Goal: Task Accomplishment & Management: Complete application form

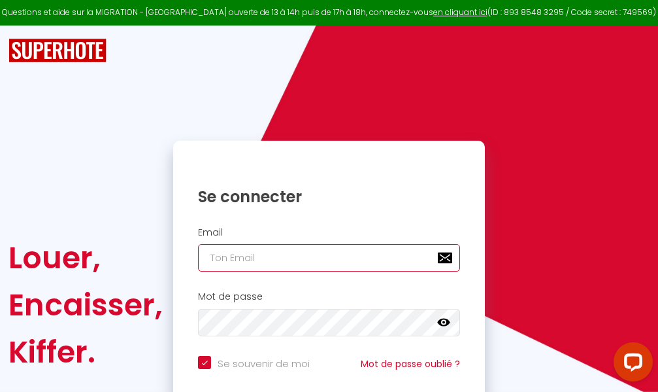
click at [322, 260] on input "email" at bounding box center [329, 257] width 262 height 27
type input "m"
checkbox input "true"
type input "ma"
checkbox input "true"
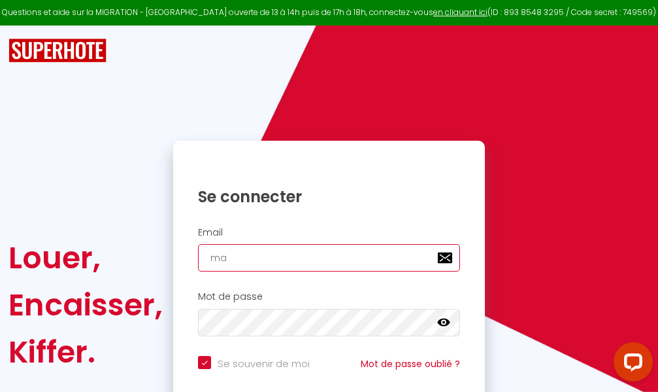
type input "mar"
checkbox input "true"
type input "marc"
checkbox input "true"
type input "marcd"
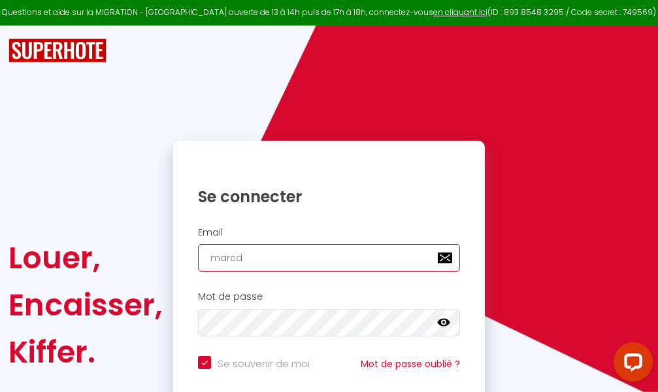
checkbox input "true"
type input "marcdp"
checkbox input "true"
type input "marcdpo"
checkbox input "true"
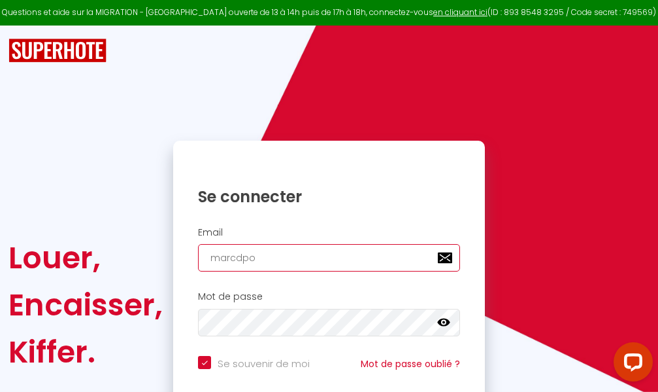
type input "marcdpoz"
checkbox input "true"
type input "marcdpoz."
checkbox input "true"
type input "marcdpoz.l"
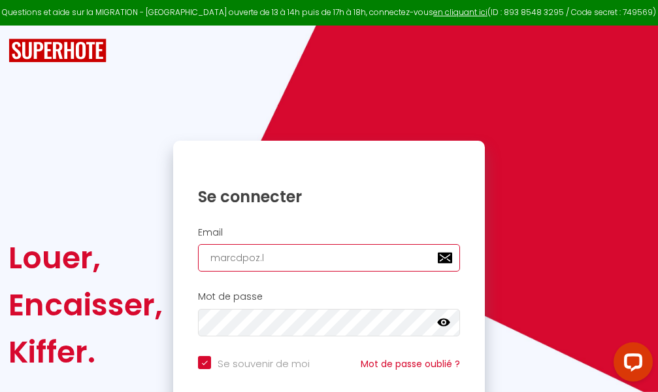
checkbox input "true"
type input "marcdpoz.lo"
checkbox input "true"
type input "marcdpoz.loc"
checkbox input "true"
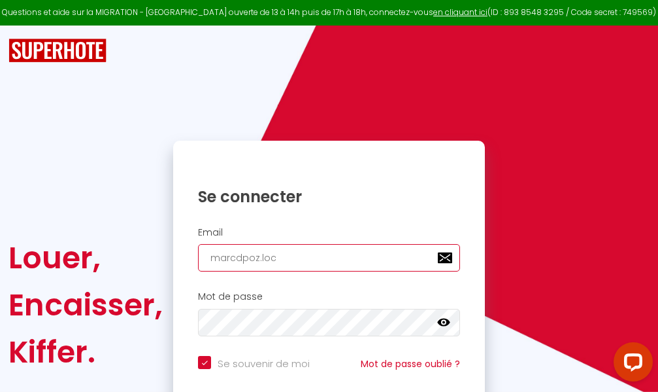
type input "marcdpoz.loca"
checkbox input "true"
type input "marcdpoz.locat"
checkbox input "true"
type input "marcdpoz.locati"
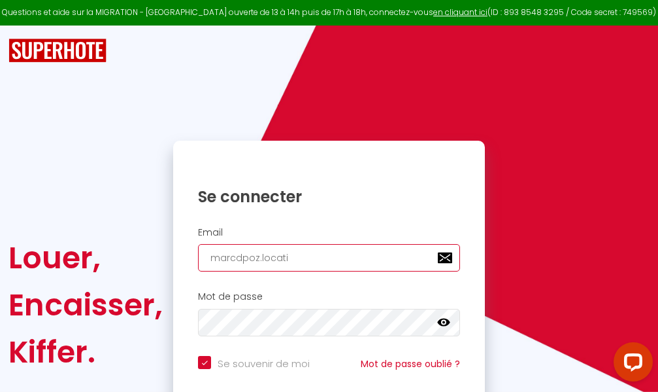
checkbox input "true"
type input "marcdpoz.locatio"
checkbox input "true"
type input "marcdpoz.location"
checkbox input "true"
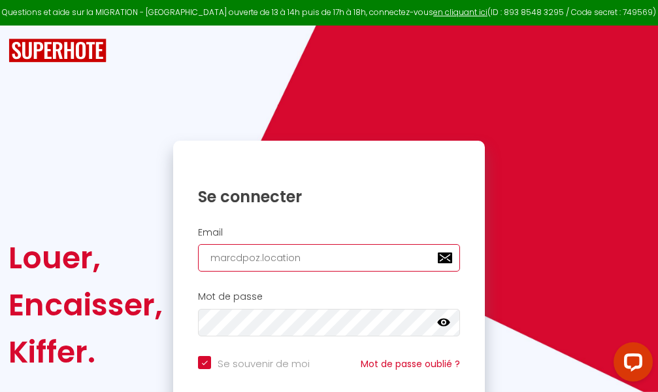
type input "marcdpoz.location@"
checkbox input "true"
type input "marcdpoz.location@g"
checkbox input "true"
type input "marcdpoz.location@gm"
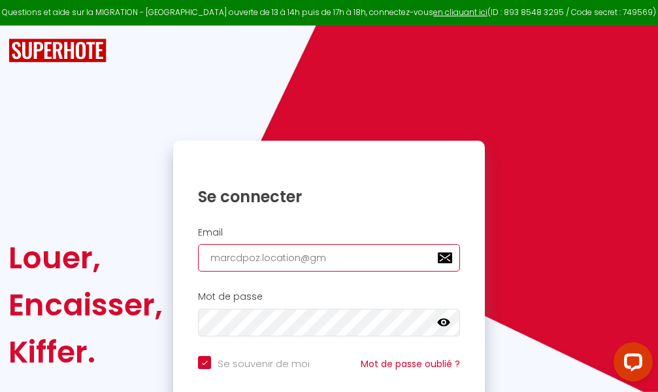
checkbox input "true"
type input "marcdpoz.location@gma"
checkbox input "true"
type input "marcdpoz.location@gmai"
checkbox input "true"
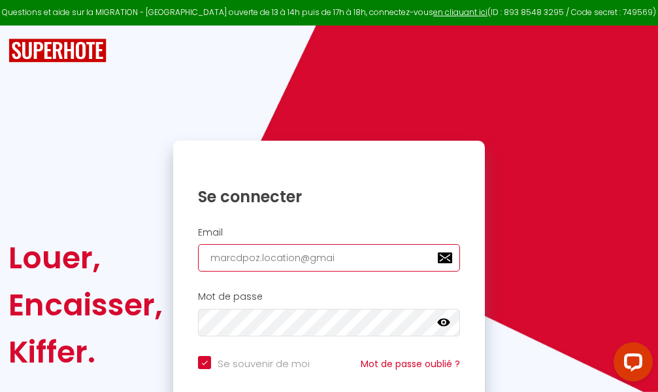
type input "[EMAIL_ADDRESS]"
checkbox input "true"
type input "[EMAIL_ADDRESS]."
checkbox input "true"
type input "marcdpoz.location@gmail.c"
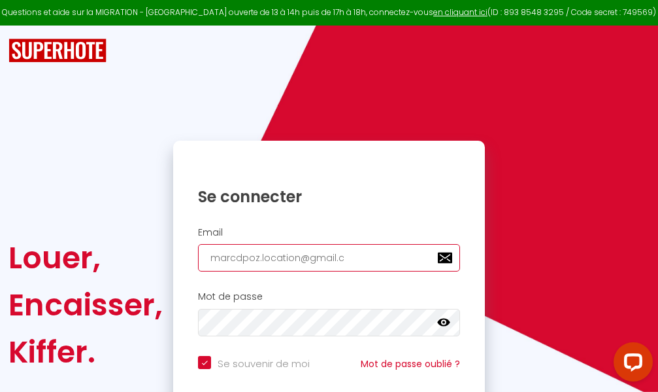
checkbox input "true"
type input "[EMAIL_ADDRESS][DOMAIN_NAME]"
checkbox input "true"
type input "[EMAIL_ADDRESS][DOMAIN_NAME]"
checkbox input "true"
